Goal: Task Accomplishment & Management: Use online tool/utility

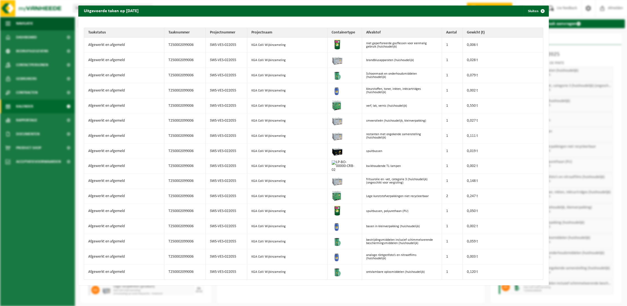
scroll to position [23, 0]
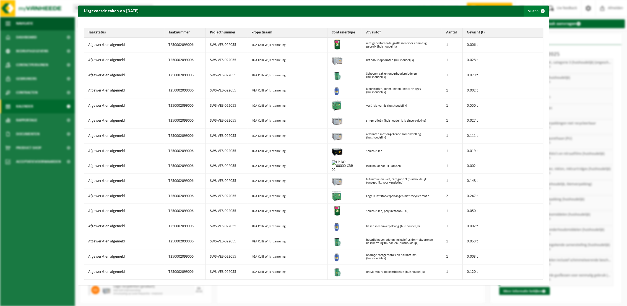
click at [527, 12] on button "Sluiten" at bounding box center [535, 11] width 25 height 11
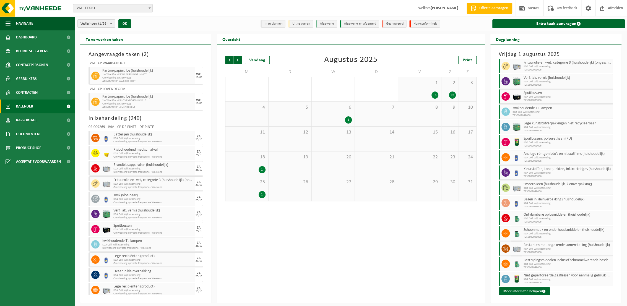
click at [113, 23] on b "submit" at bounding box center [112, 24] width 5 height 8
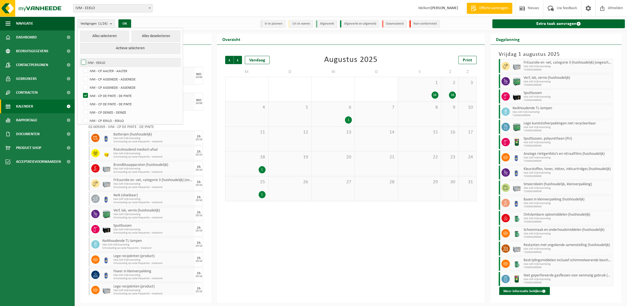
click at [84, 58] on label "IVM - EEKLO" at bounding box center [130, 62] width 100 height 8
click at [79, 58] on input "IVM - EEKLO" at bounding box center [79, 58] width 0 height 0
checkbox input "true"
click at [114, 43] on button "Actieve selecteren" at bounding box center [130, 48] width 100 height 11
checkbox input "true"
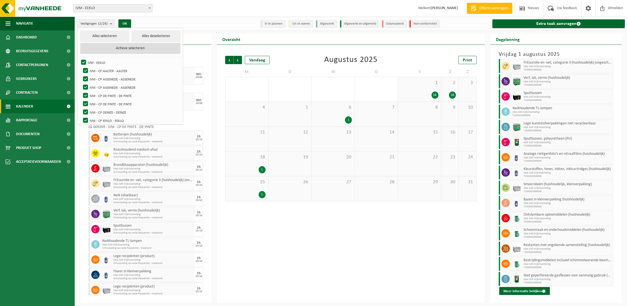
checkbox input "true"
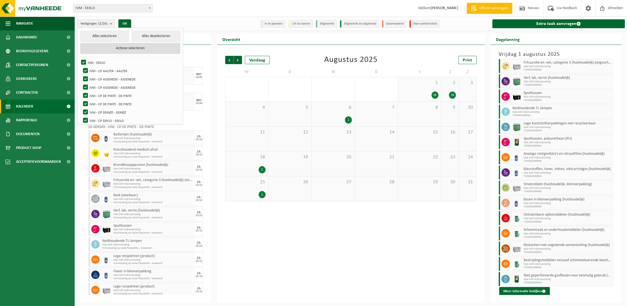
checkbox input "true"
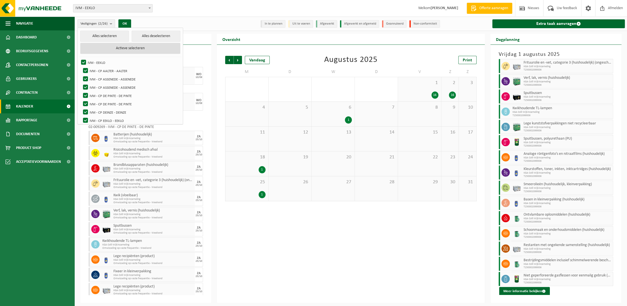
checkbox input "true"
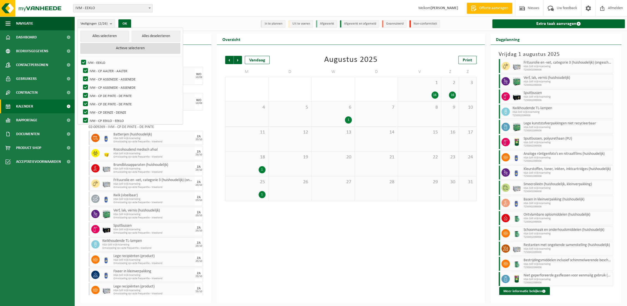
checkbox input "true"
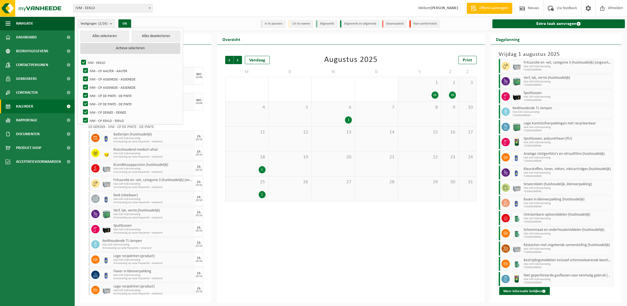
checkbox input "true"
click at [130, 24] on button "OK" at bounding box center [126, 23] width 13 height 9
